Goal: Transaction & Acquisition: Purchase product/service

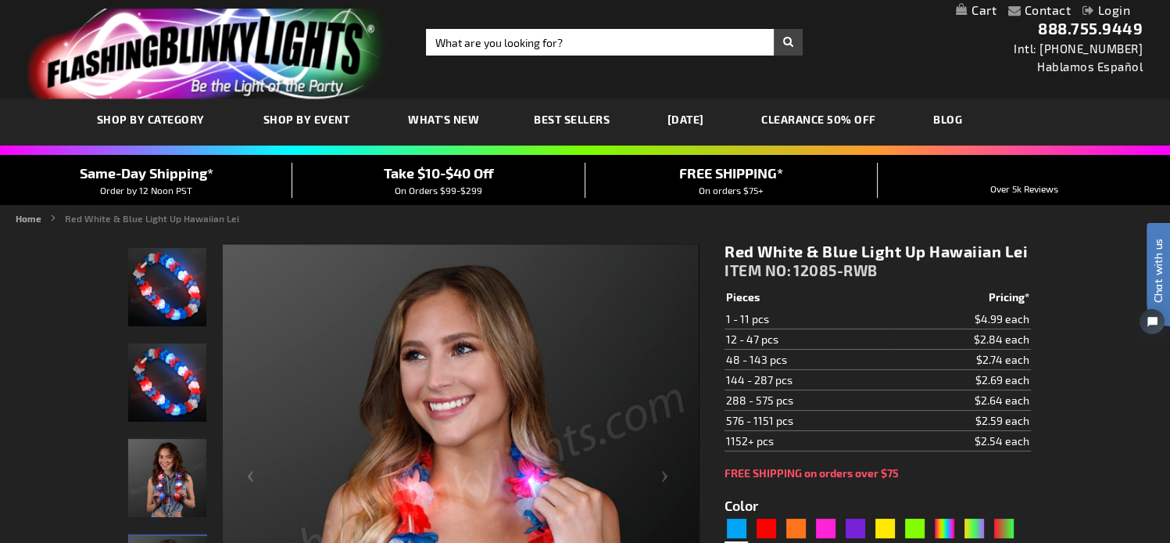
click at [436, 123] on span "What's New" at bounding box center [443, 119] width 71 height 13
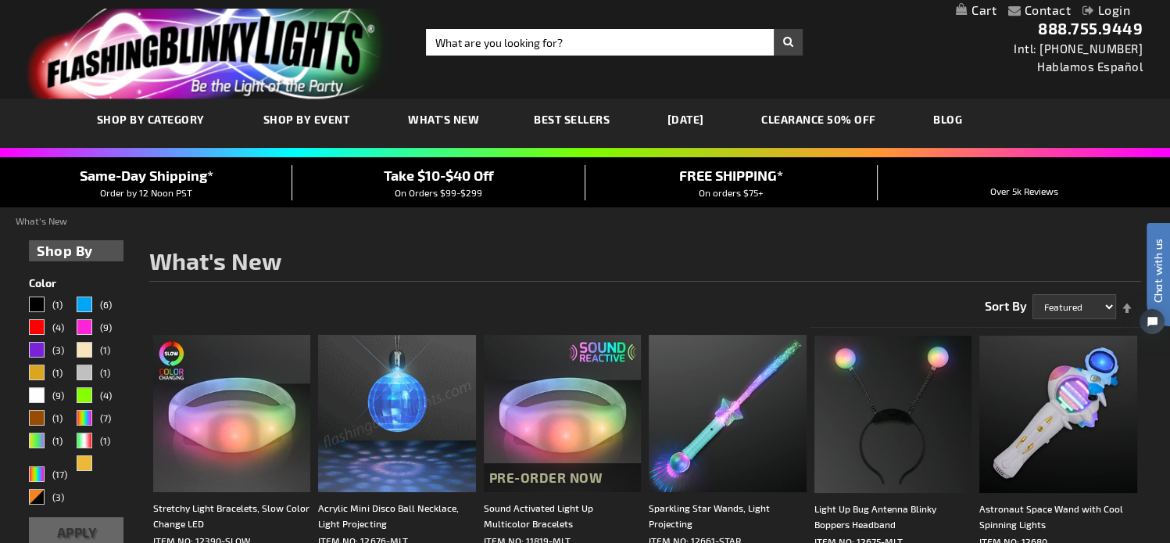
click at [413, 374] on img at bounding box center [396, 413] width 157 height 157
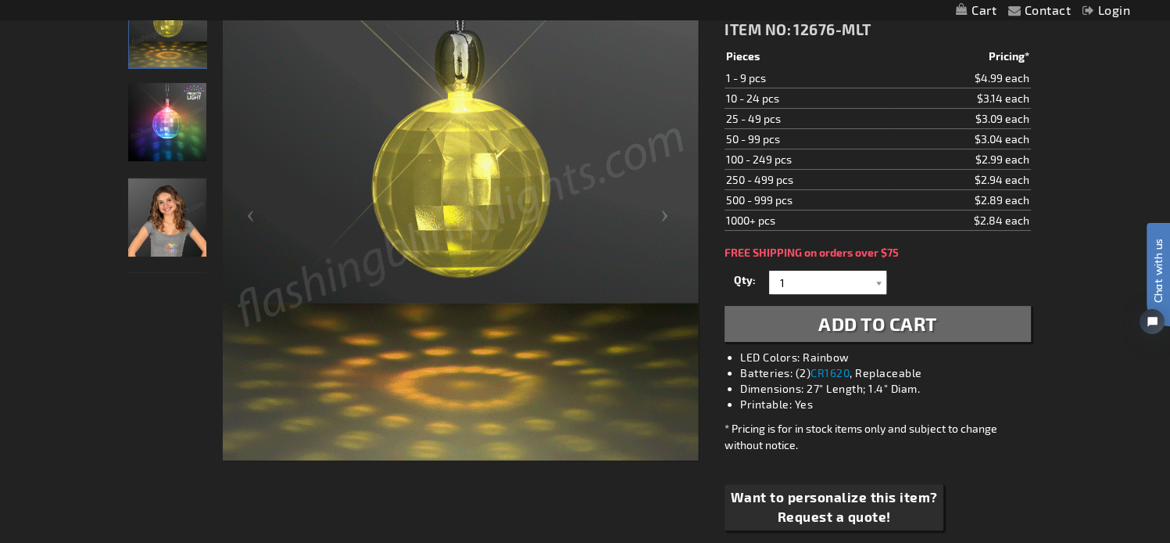
click at [163, 124] on img "Acrylic Mini Disco Ball Necklace, Light Projecting" at bounding box center [167, 122] width 78 height 78
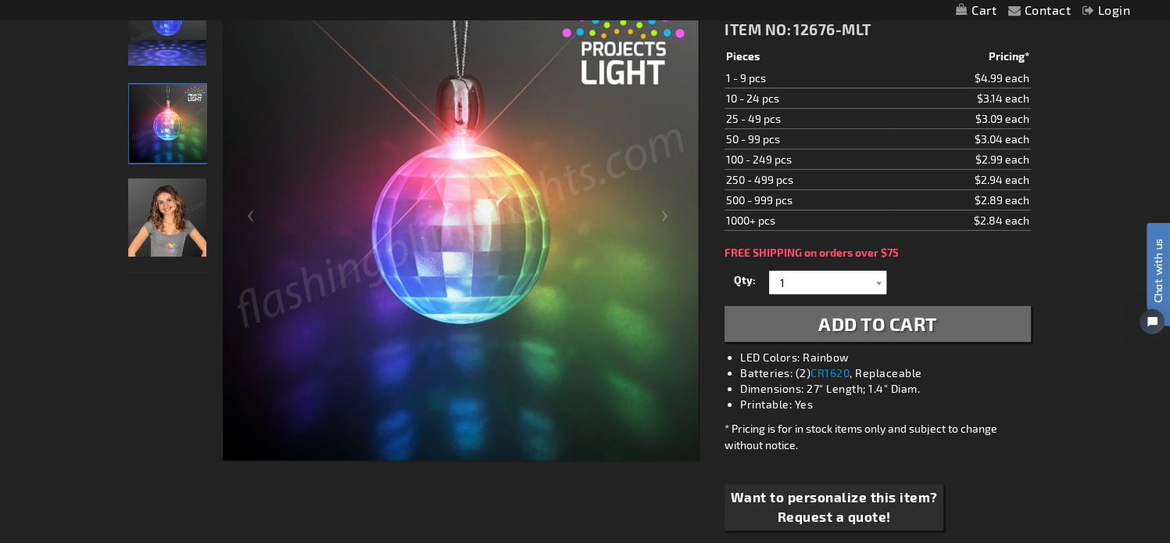
scroll to position [131, 0]
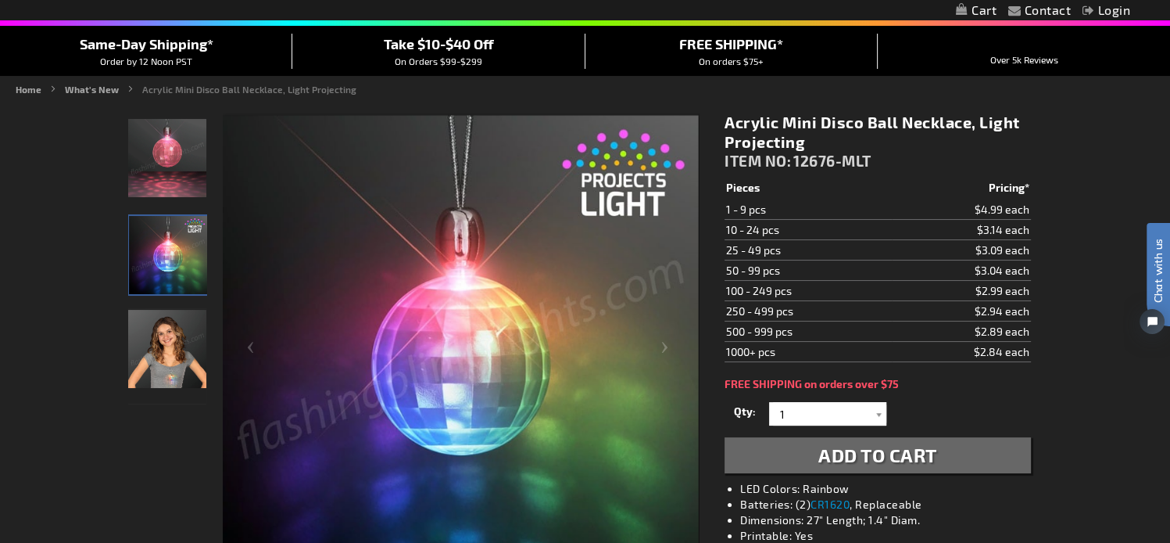
click at [164, 164] on img "Acrylic Mini Disco Ball Necklace, Light Projecting" at bounding box center [167, 158] width 78 height 78
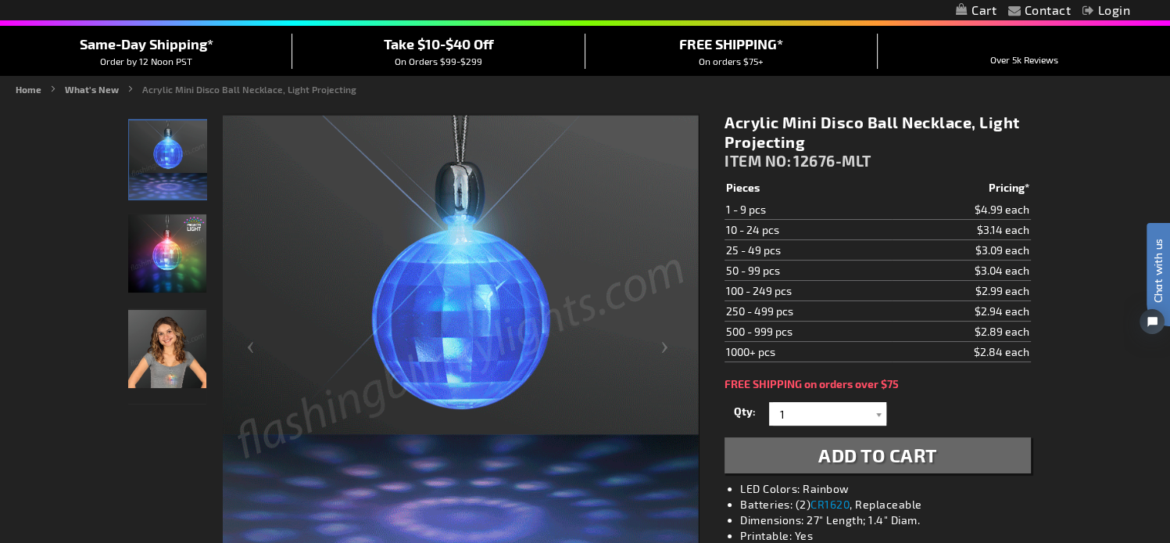
scroll to position [263, 0]
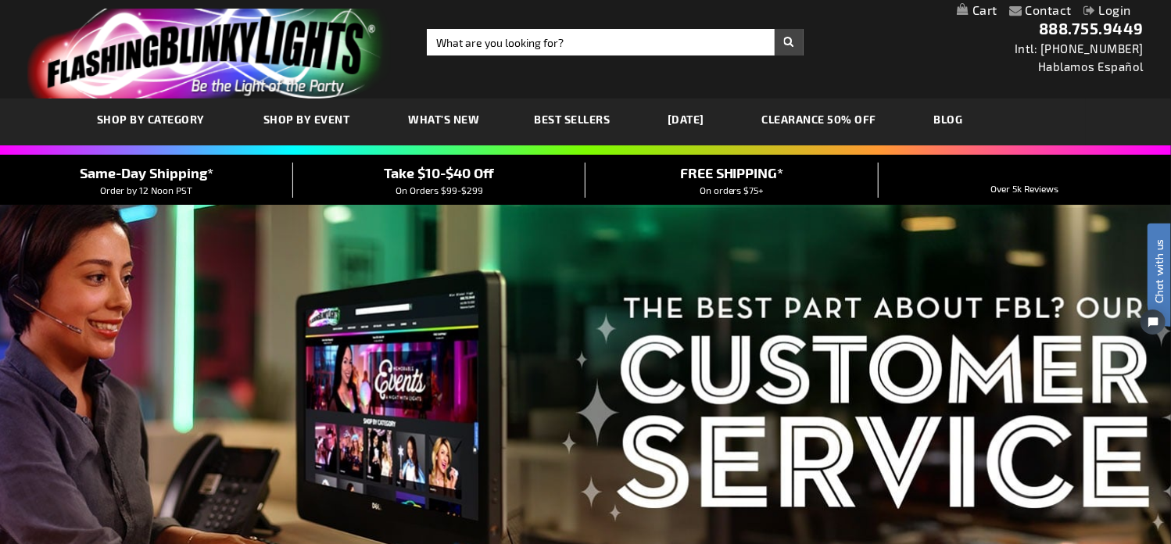
click at [435, 121] on span "What's New" at bounding box center [444, 119] width 71 height 13
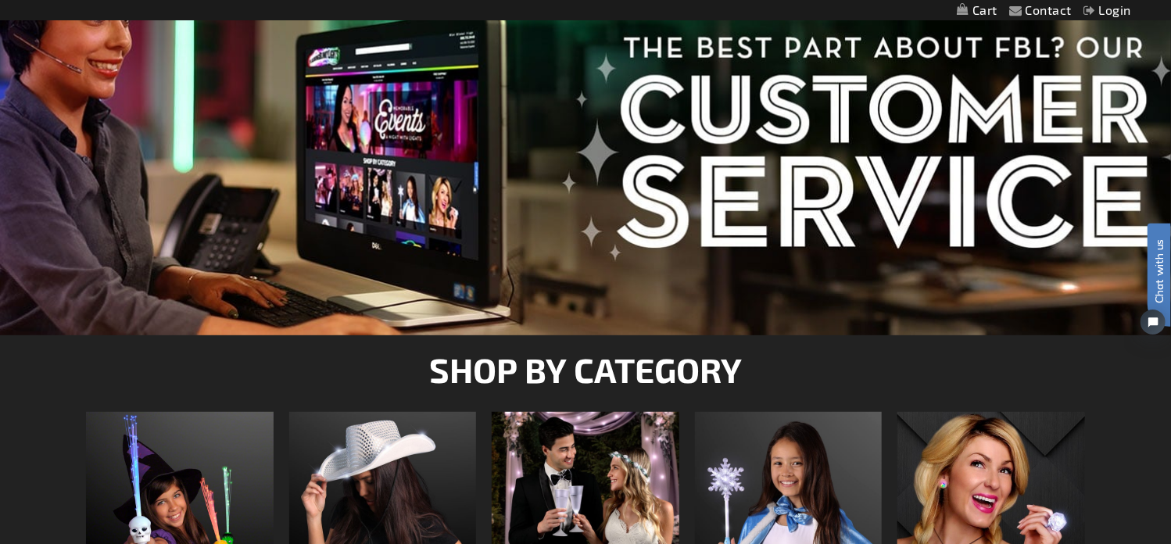
click at [539, 221] on div at bounding box center [585, 139] width 1171 height 391
click at [860, 226] on div at bounding box center [585, 139] width 1171 height 391
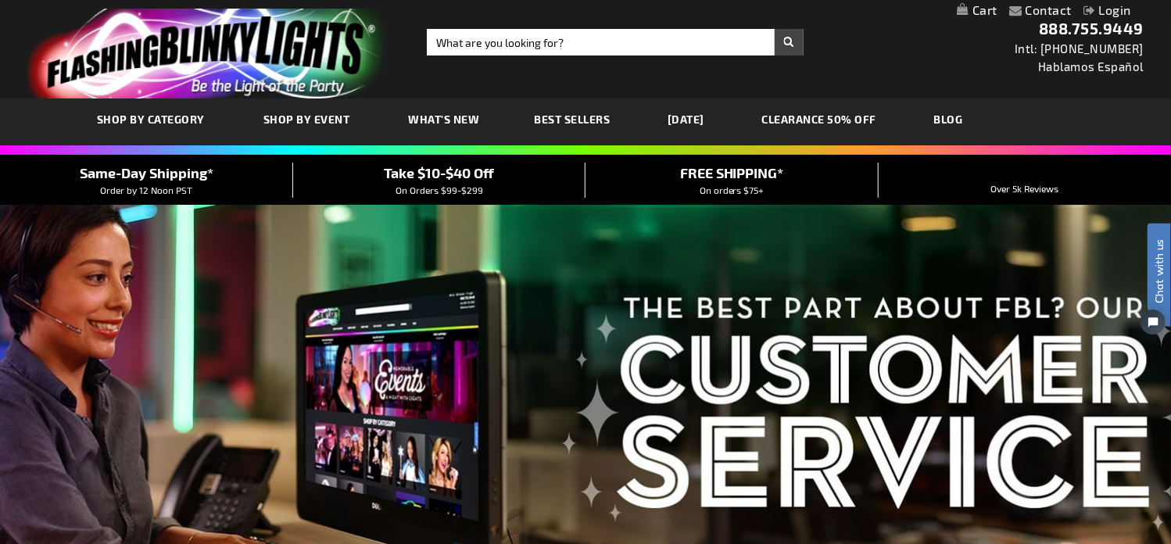
click at [468, 118] on span "What's New" at bounding box center [444, 119] width 71 height 13
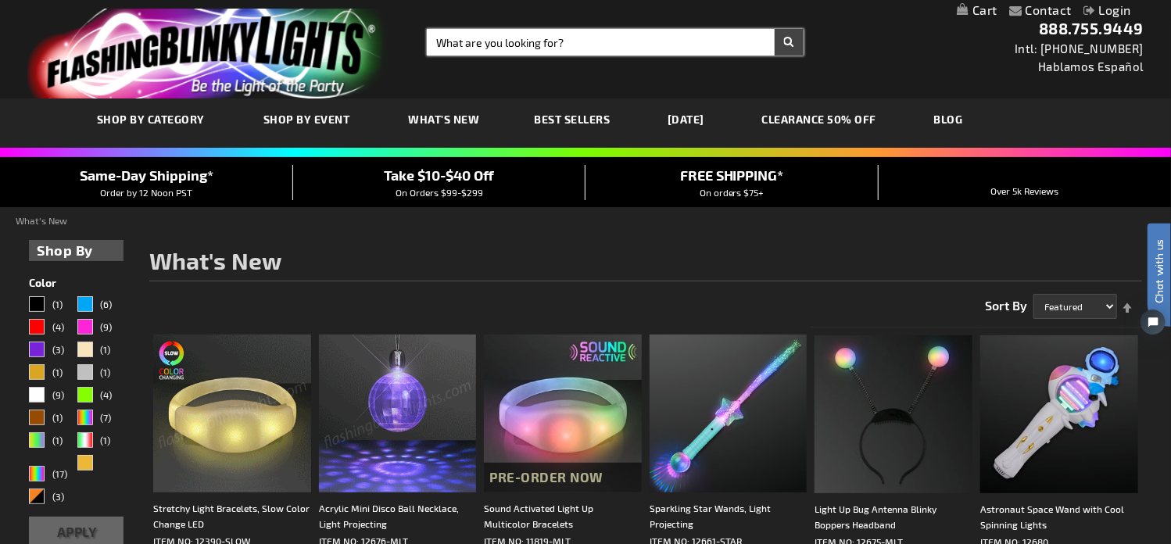
click at [544, 48] on input "Search" at bounding box center [615, 42] width 377 height 27
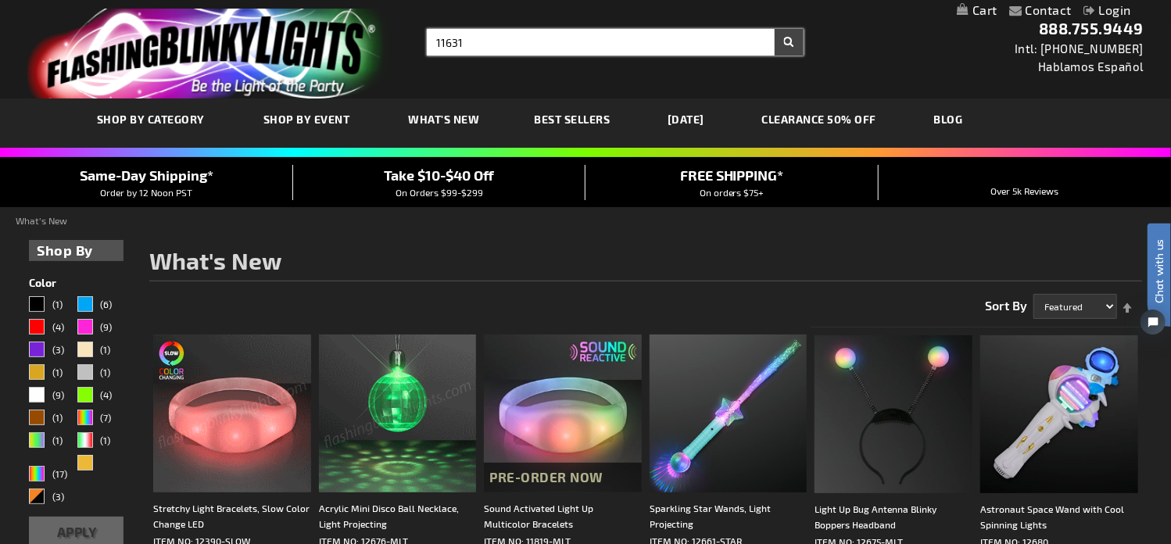
type input "11631"
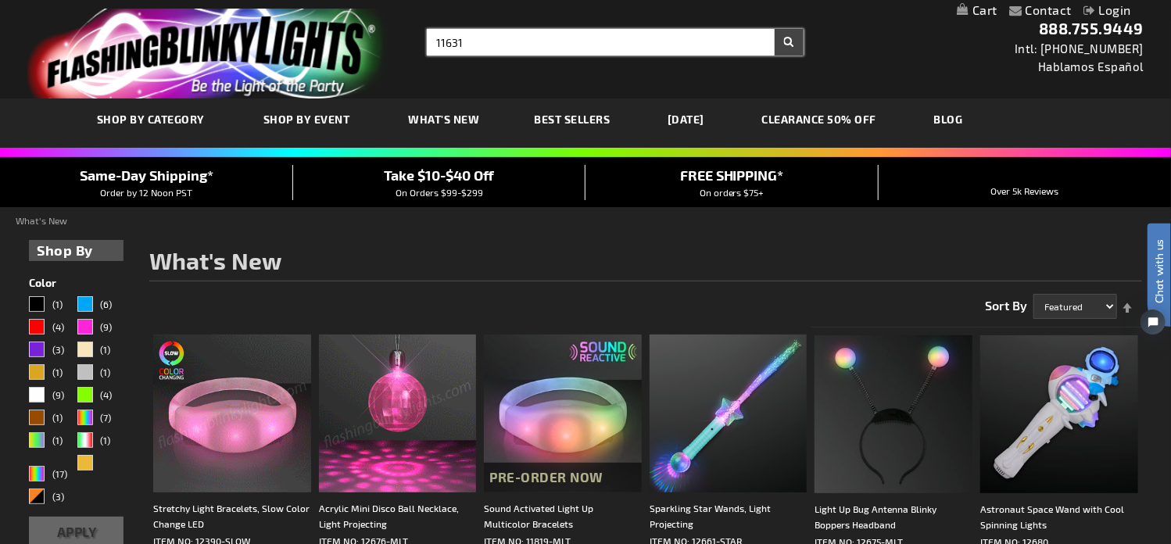
click at [775, 29] on button "Search" at bounding box center [789, 42] width 29 height 27
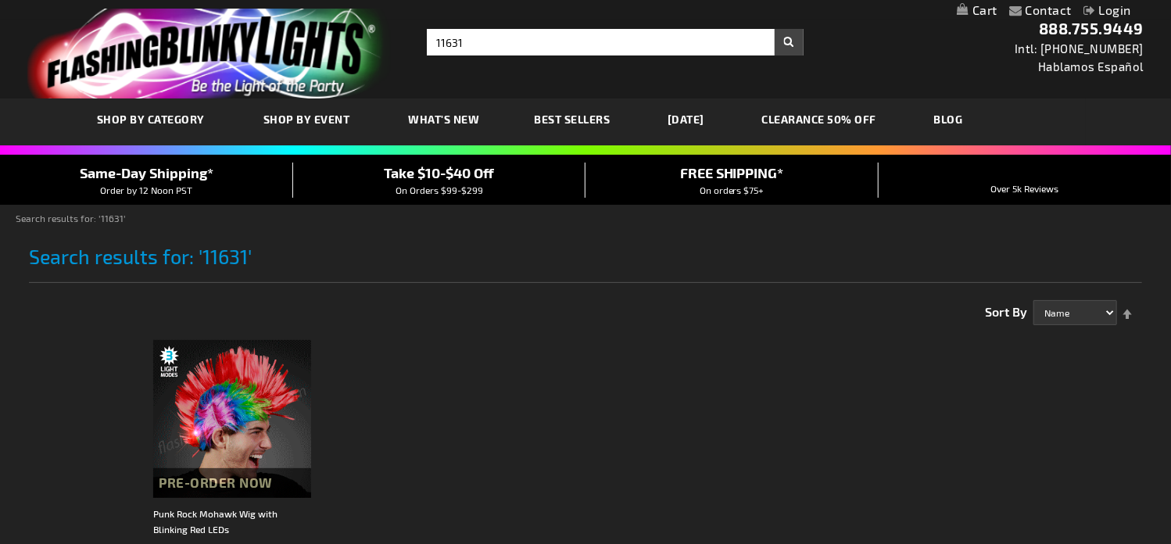
click at [215, 415] on img at bounding box center [232, 419] width 158 height 158
